Goal: Task Accomplishment & Management: Complete application form

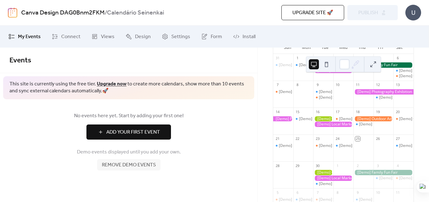
click at [326, 73] on div at bounding box center [333, 70] width 40 height 5
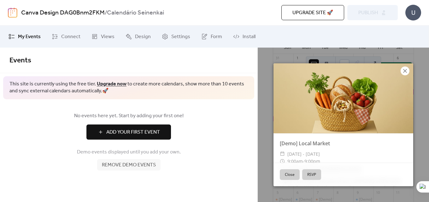
click at [404, 70] on icon at bounding box center [405, 71] width 8 height 8
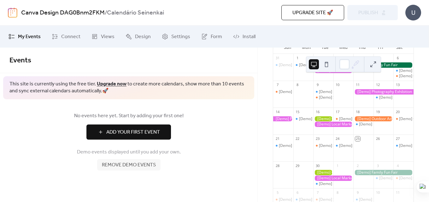
click at [148, 127] on button "Add Your First Event" at bounding box center [128, 132] width 85 height 15
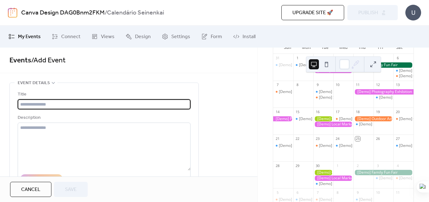
click at [91, 91] on div "Title" at bounding box center [104, 95] width 172 height 8
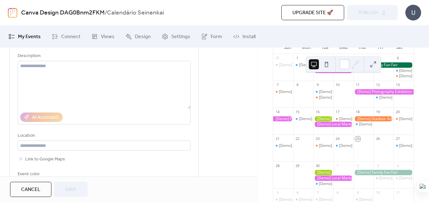
scroll to position [61, 0]
click at [35, 190] on span "Cancel" at bounding box center [30, 190] width 19 height 8
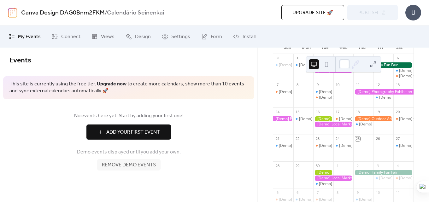
click at [242, 108] on div "No events here yet. Start by adding your first one! Add Your First Event Demo e…" at bounding box center [128, 141] width 257 height 84
click at [266, 121] on div "[DATE] 25 [DATE] Sun Mon Tue Wed Thu Fri Sat 31 [Demo] Morning Yoga Bliss 1 [De…" at bounding box center [343, 125] width 171 height 155
click at [326, 73] on div at bounding box center [333, 70] width 40 height 5
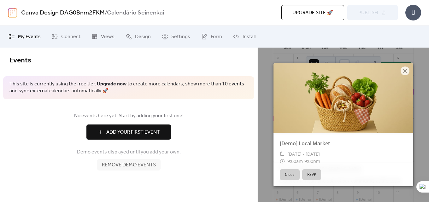
click at [315, 176] on button "RSVP" at bounding box center [311, 174] width 19 height 11
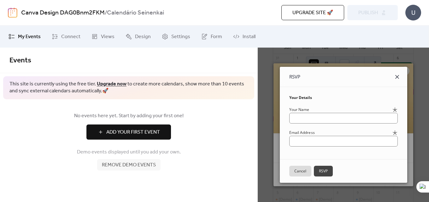
click at [401, 74] on icon at bounding box center [397, 77] width 8 height 8
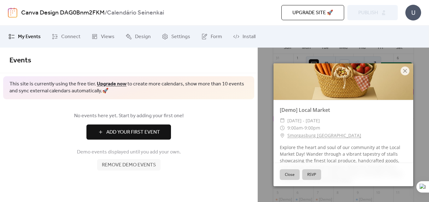
scroll to position [60, 0]
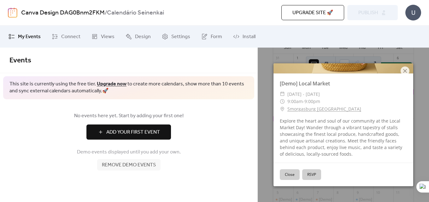
click at [257, 128] on div "[DATE] 25 [DATE] Sun Mon Tue Wed Thu Fri Sat 31 [Demo] Morning Yoga Bliss 1 [De…" at bounding box center [343, 125] width 172 height 155
click at [406, 73] on icon at bounding box center [405, 71] width 8 height 8
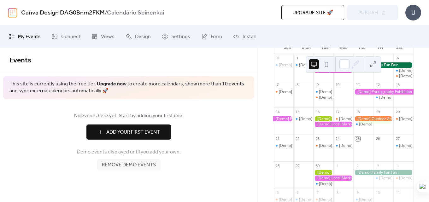
drag, startPoint x: 326, startPoint y: 73, endPoint x: 341, endPoint y: 73, distance: 15.5
click at [341, 72] on div at bounding box center [333, 70] width 40 height 5
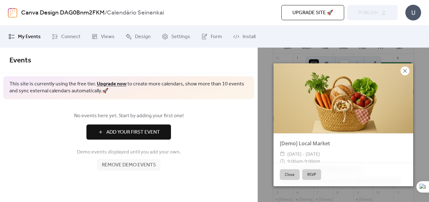
click at [404, 73] on icon at bounding box center [405, 71] width 8 height 8
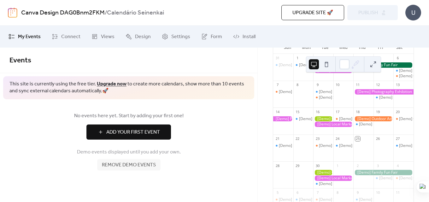
click at [256, 60] on div "Events" at bounding box center [128, 61] width 257 height 26
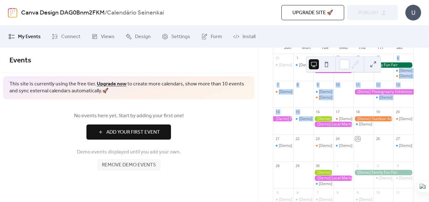
drag, startPoint x: 344, startPoint y: 76, endPoint x: 338, endPoint y: 137, distance: 62.1
click at [322, 137] on div "31 [Demo] Morning Yoga Bliss 1 [Demo] Fitness Bootcamp 2 3 [Demo] Morning Yoga …" at bounding box center [343, 137] width 140 height 166
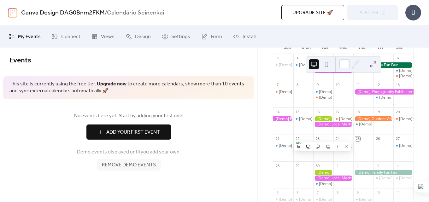
click at [249, 129] on div "No events here yet. Start by adding your first one! Add Your First Event Demo e…" at bounding box center [128, 141] width 257 height 84
click at [147, 172] on div "No events here yet. Start by adding your first one! Add Your First Event Demo e…" at bounding box center [128, 141] width 257 height 84
click at [143, 164] on span "Remove demo events" at bounding box center [129, 165] width 54 height 8
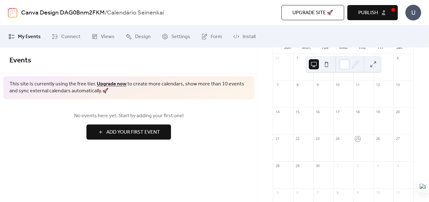
click at [267, 181] on div "[DATE] 25 [DATE] Sun Mon Tue Wed Thu Fri Sat 31 1 2 3 4 5 6 7 8 9 10 11 12 13 1…" at bounding box center [343, 125] width 171 height 155
click at [372, 63] on button at bounding box center [373, 64] width 10 height 10
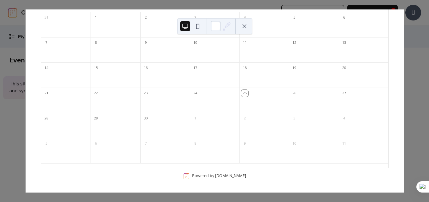
scroll to position [52, 0]
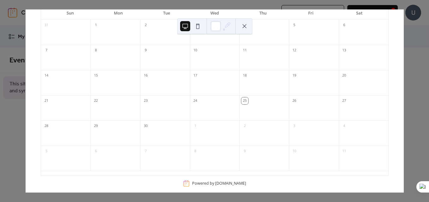
click at [404, 74] on div "25 [DATE] [DATE] Sun Mon Tue Wed Thu Fri Sat 31 1 2 3 4 5 6 7 8 9 10 11 12 13 1…" at bounding box center [214, 100] width 378 height 183
drag, startPoint x: 420, startPoint y: 74, endPoint x: 412, endPoint y: 29, distance: 45.8
click at [404, 70] on div "25 [DATE] [DATE] Sun Mon Tue Wed Thu Fri Sat 31 1 2 3 4 5 6 7 8 9 10 11 12 13 1…" at bounding box center [214, 100] width 378 height 183
click at [25, 58] on div "25 [DATE] [DATE] Sun Mon Tue Wed Thu Fri Sat 31 1 2 3 4 5 6 7 8 9 10 11 12 13 1…" at bounding box center [214, 100] width 378 height 183
